Goal: Task Accomplishment & Management: Complete application form

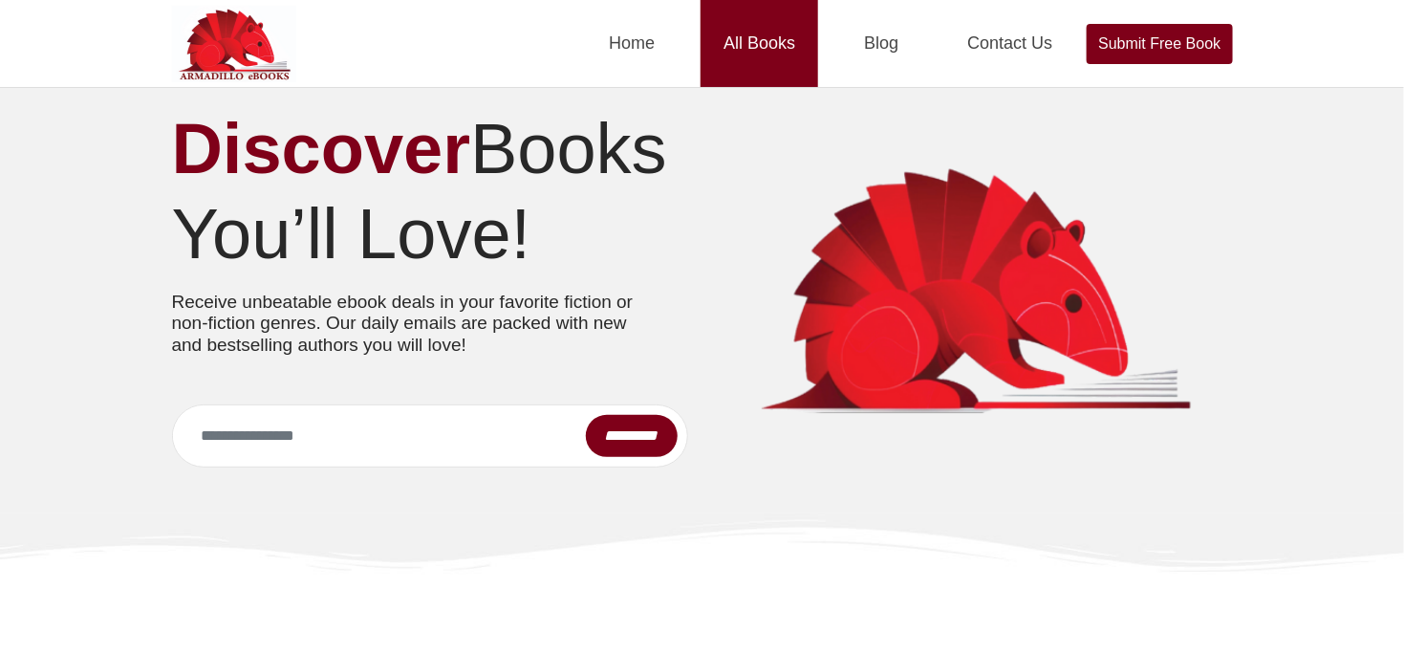
click at [757, 42] on link "All Books" at bounding box center [760, 43] width 118 height 87
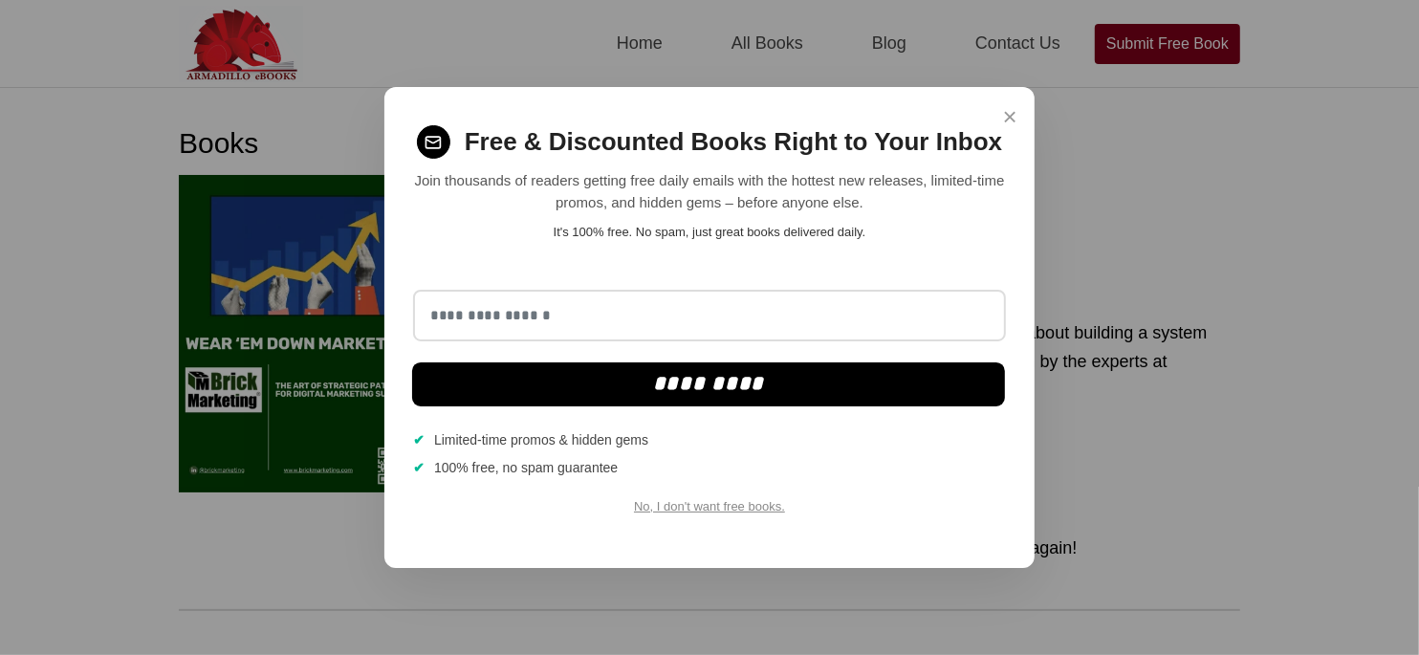
click at [989, 118] on div "× Free & Discounted Books Right to Your Inbox Join thousands of readers getting…" at bounding box center [709, 327] width 650 height 481
drag, startPoint x: 1010, startPoint y: 119, endPoint x: 1016, endPoint y: 106, distance: 14.6
click at [1010, 119] on span "×" at bounding box center [1010, 116] width 14 height 37
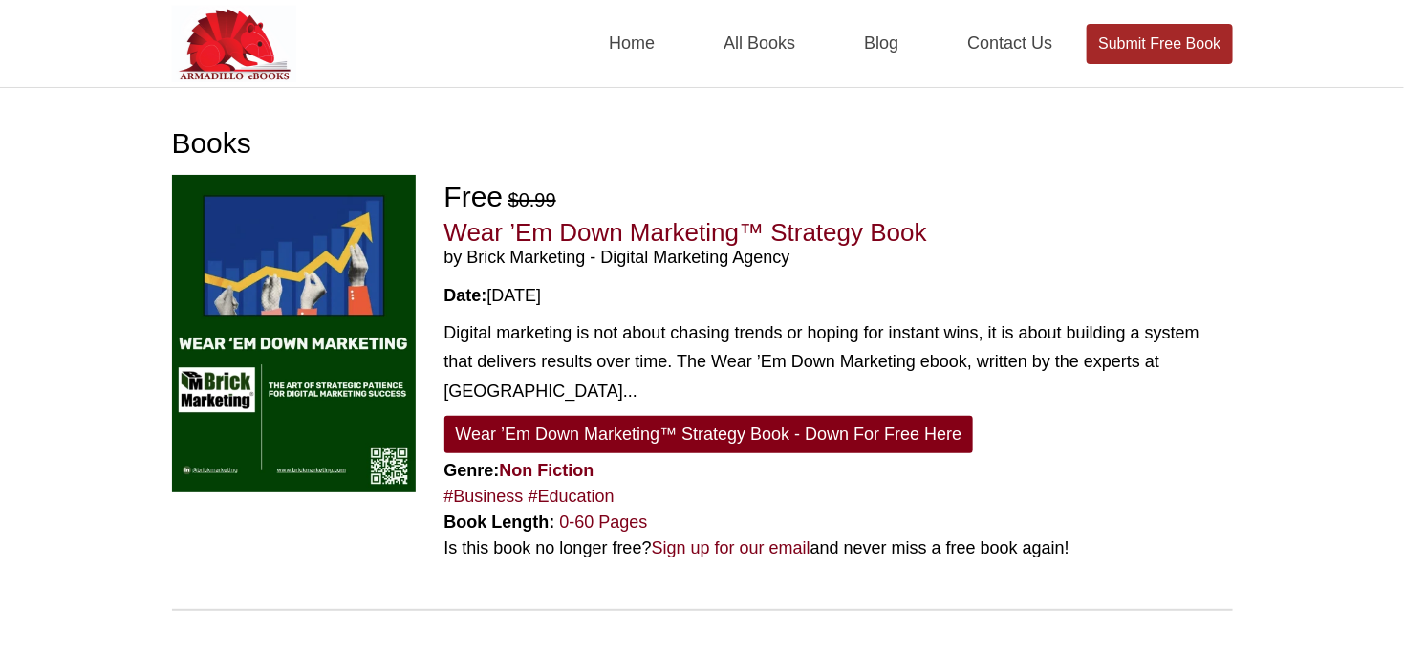
click at [1186, 48] on link "Submit Free Book" at bounding box center [1159, 44] width 145 height 40
